Goal: Check status

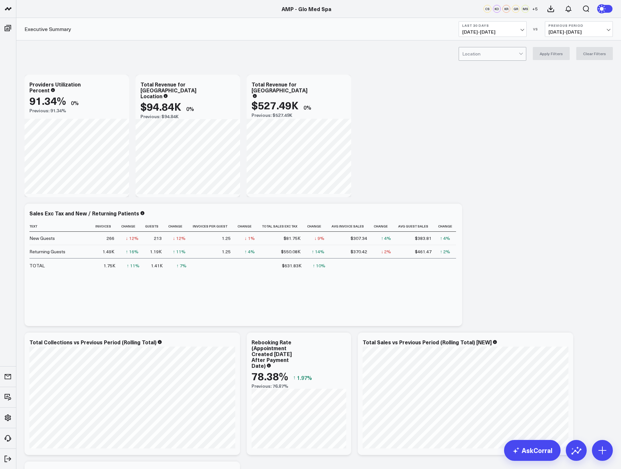
click at [514, 30] on span "[DATE] - [DATE]" at bounding box center [492, 31] width 61 height 5
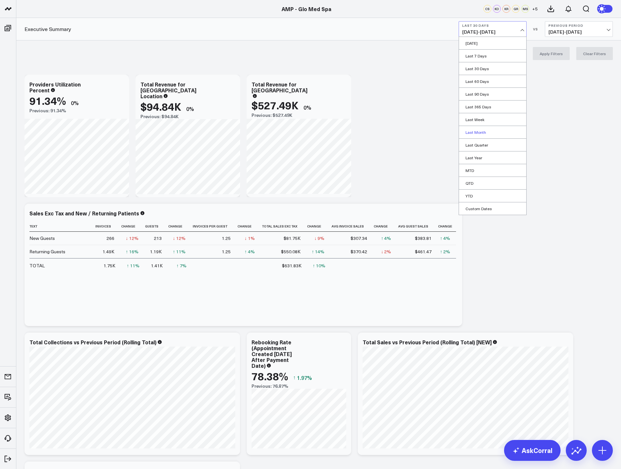
click at [494, 133] on link "Last Month" at bounding box center [492, 132] width 67 height 12
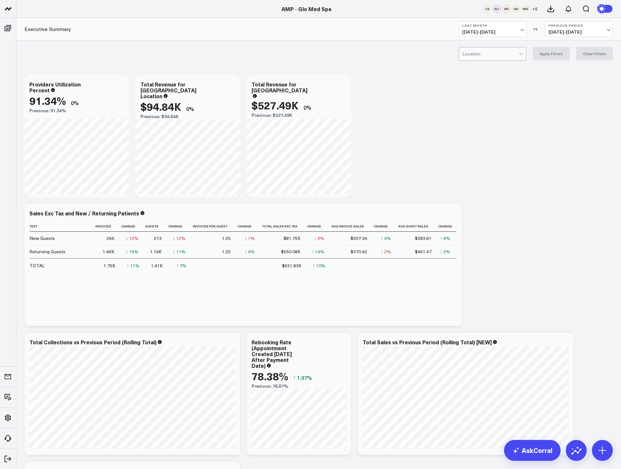
click at [583, 33] on span "[DATE] - [DATE]" at bounding box center [578, 31] width 61 height 5
click at [569, 70] on link "YoY" at bounding box center [578, 68] width 67 height 12
drag, startPoint x: 517, startPoint y: 233, endPoint x: 524, endPoint y: 232, distance: 6.7
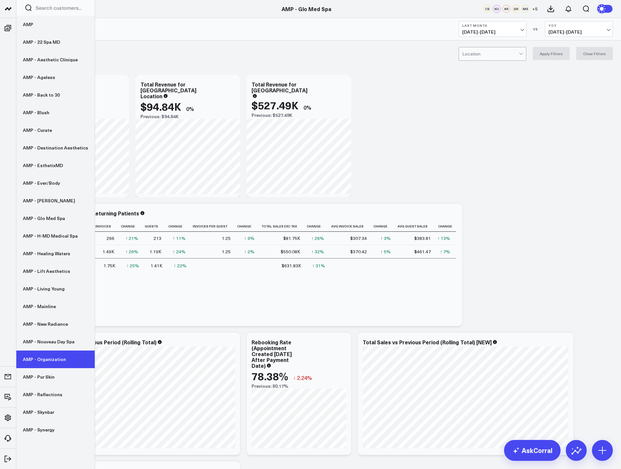
click at [53, 359] on link "AMP - Organization" at bounding box center [55, 360] width 78 height 18
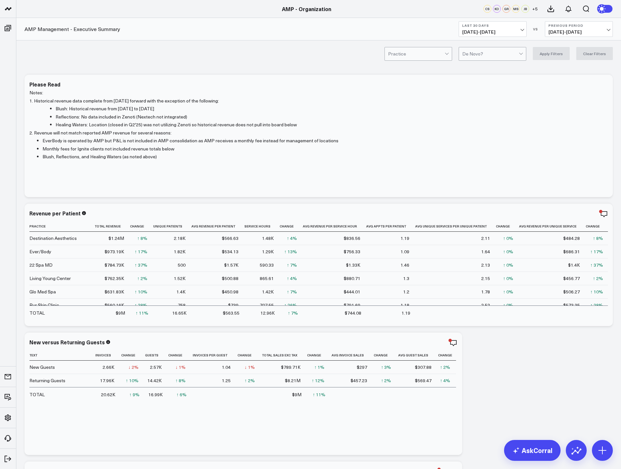
click at [519, 29] on button "Last 30 Days [DATE] - [DATE]" at bounding box center [493, 29] width 68 height 16
click at [493, 134] on link "Last Month" at bounding box center [492, 132] width 67 height 12
click at [579, 28] on button "Previous Period [DATE] - [DATE]" at bounding box center [579, 29] width 68 height 16
click at [578, 68] on link "YoY" at bounding box center [578, 68] width 67 height 12
